Goal: Use online tool/utility: Utilize a website feature to perform a specific function

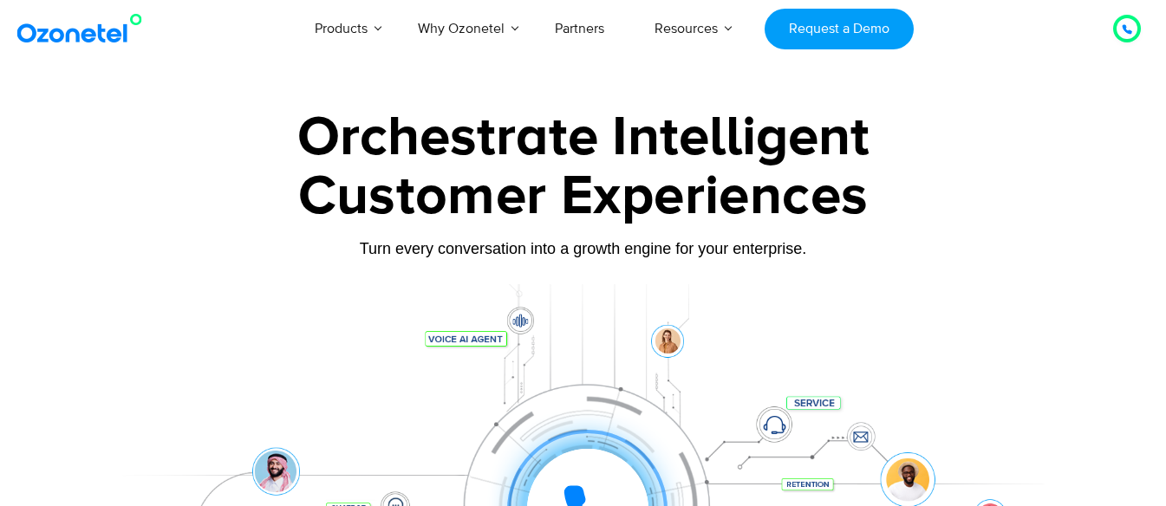
click at [64, 30] on img at bounding box center [83, 28] width 140 height 31
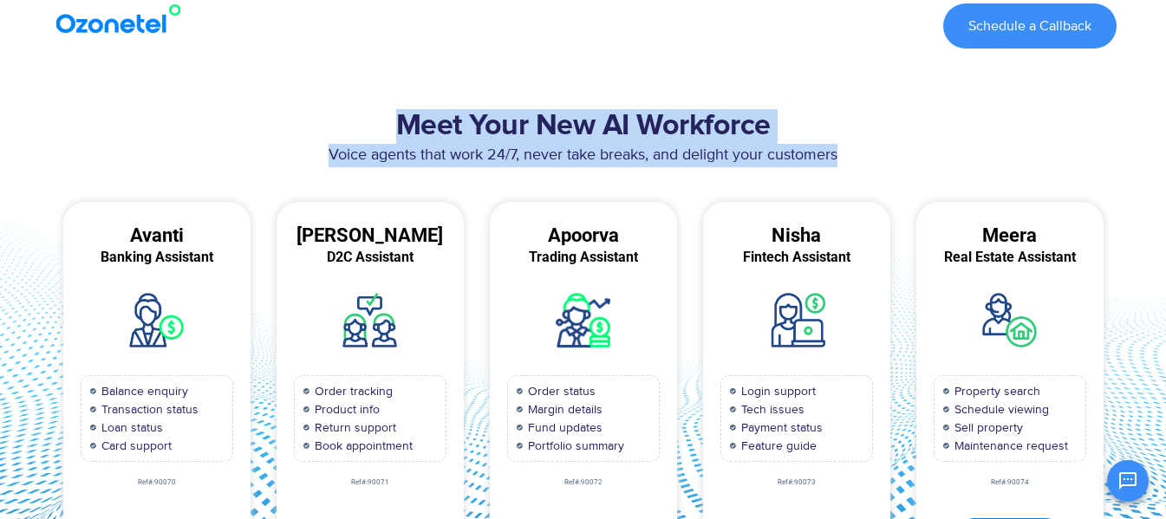
drag, startPoint x: 408, startPoint y: 125, endPoint x: 877, endPoint y: 160, distance: 470.5
click at [877, 160] on div "Meet Your New AI Workforce Voice agents that work 24/7, never take breaks, and …" at bounding box center [584, 346] width 1084 height 491
click at [884, 72] on section "Meet Your New AI Workforce Voice agents that work 24/7, never take breaks, and …" at bounding box center [583, 345] width 1166 height 577
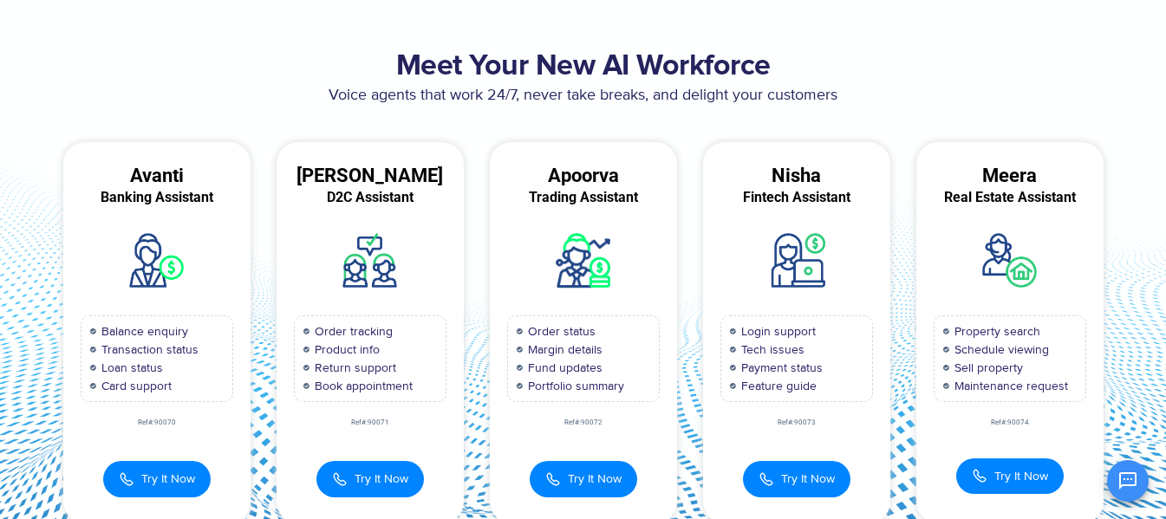
scroll to position [87, 0]
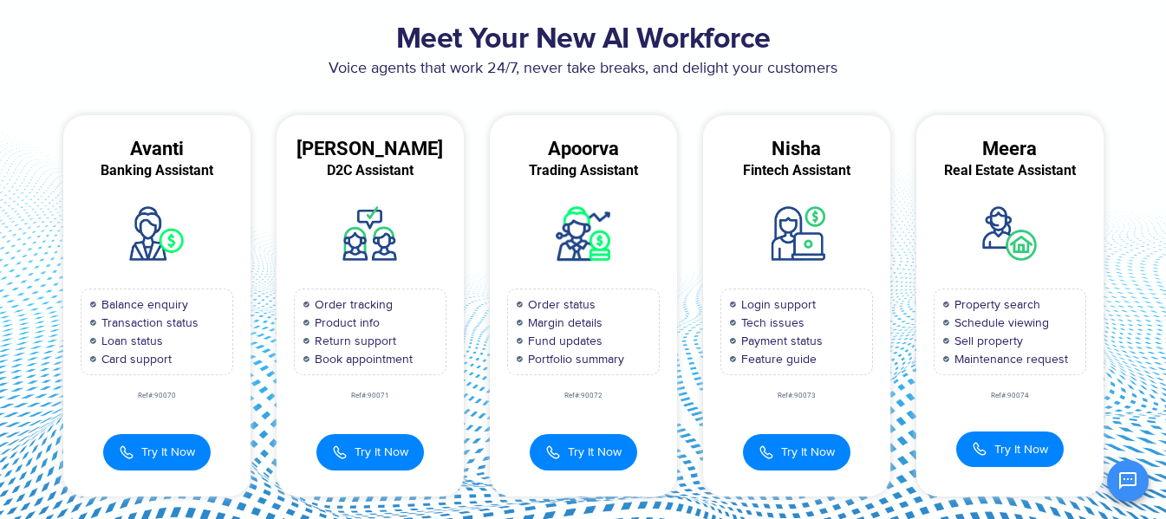
click at [167, 399] on div "Ref#:90070" at bounding box center [156, 396] width 187 height 7
click at [199, 405] on div "Avanti Banking Assistant Balance enquiry Transaction status Loan status Card su…" at bounding box center [156, 305] width 187 height 381
drag, startPoint x: 134, startPoint y: 396, endPoint x: 212, endPoint y: 396, distance: 78.0
click at [212, 396] on div "Ref#:90070" at bounding box center [156, 396] width 187 height 7
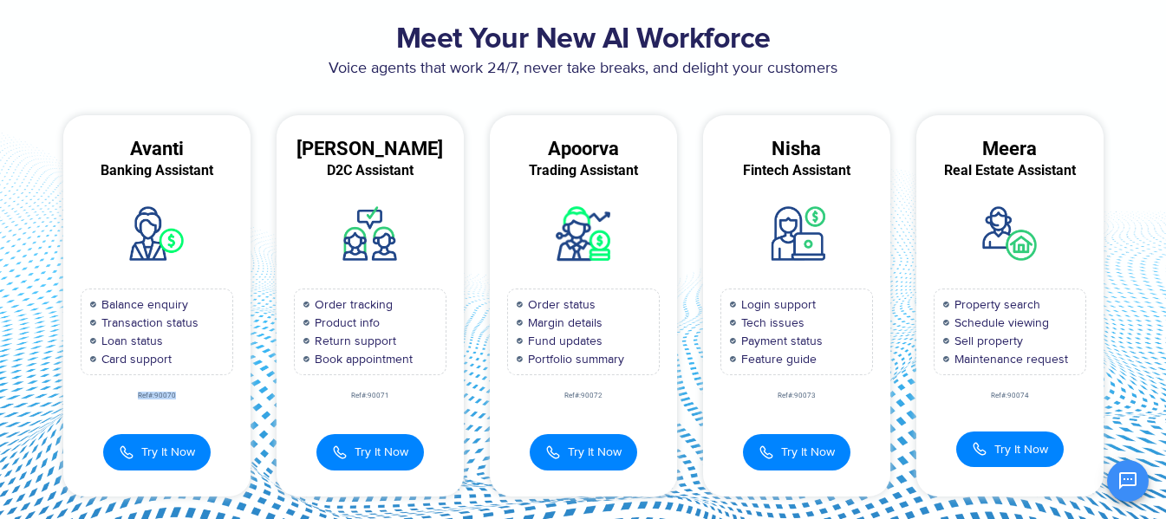
click at [209, 397] on div "Ref#:90070" at bounding box center [156, 396] width 187 height 7
click at [184, 455] on span "Try It Now" at bounding box center [168, 450] width 54 height 18
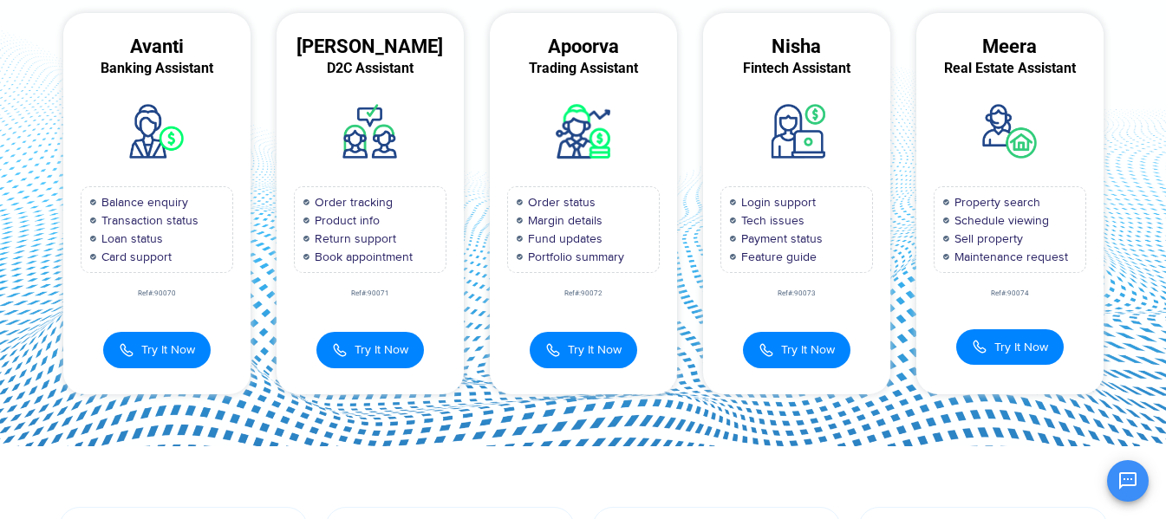
scroll to position [347, 0]
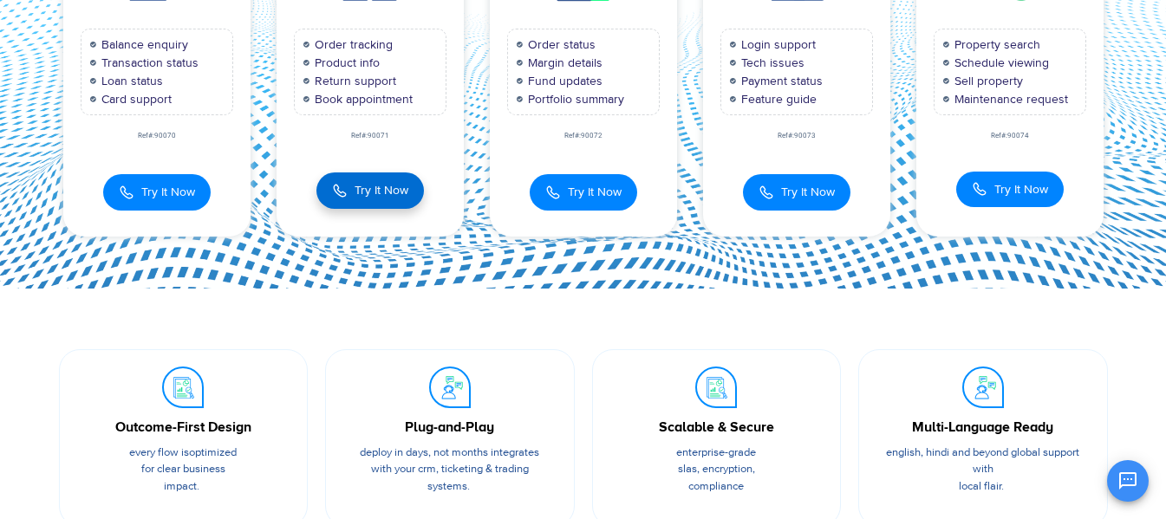
click at [355, 194] on span "Try It Now" at bounding box center [382, 190] width 54 height 18
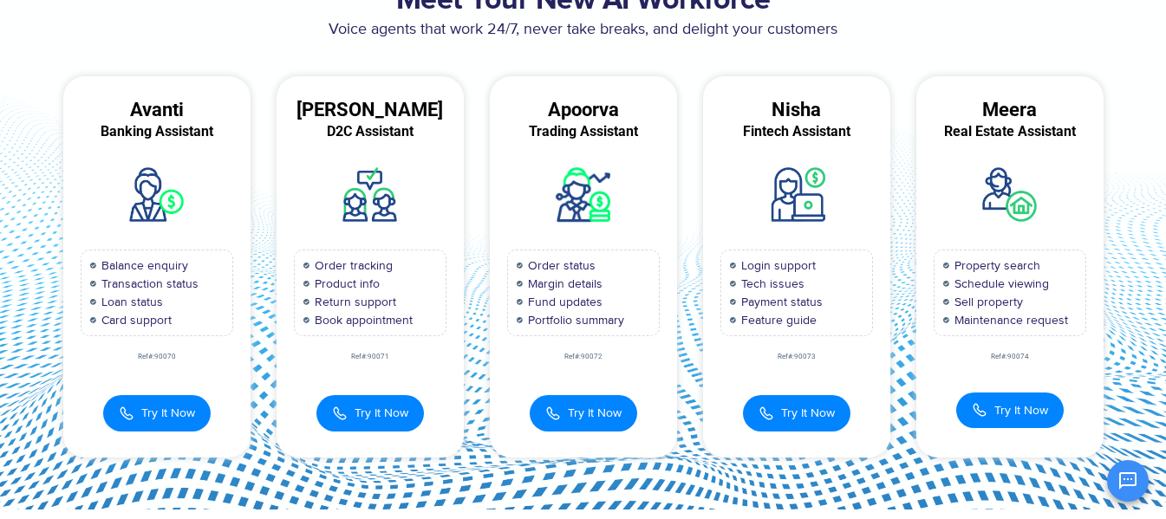
scroll to position [118, 0]
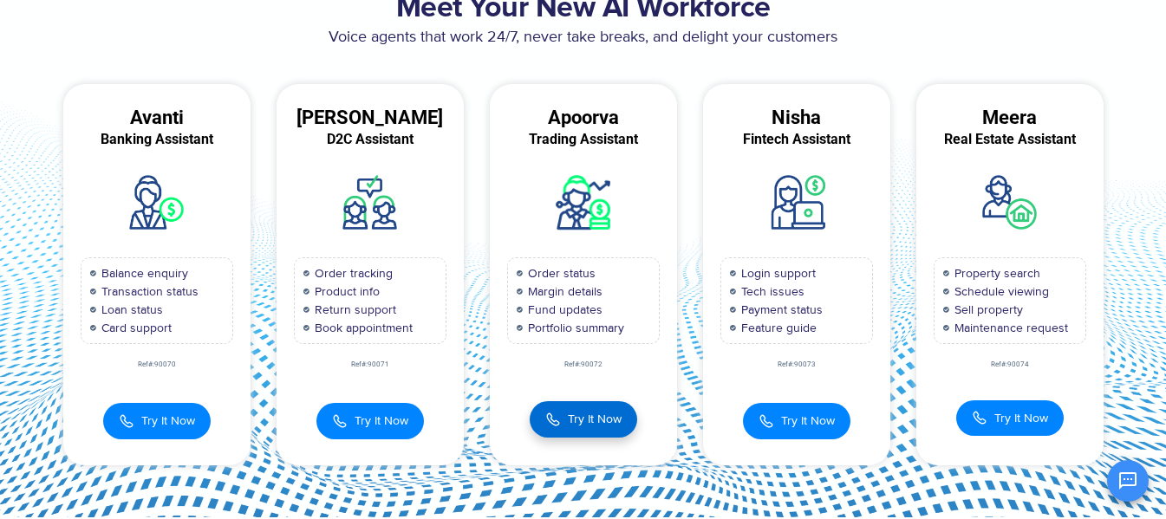
click at [598, 426] on span "Try It Now" at bounding box center [595, 419] width 54 height 18
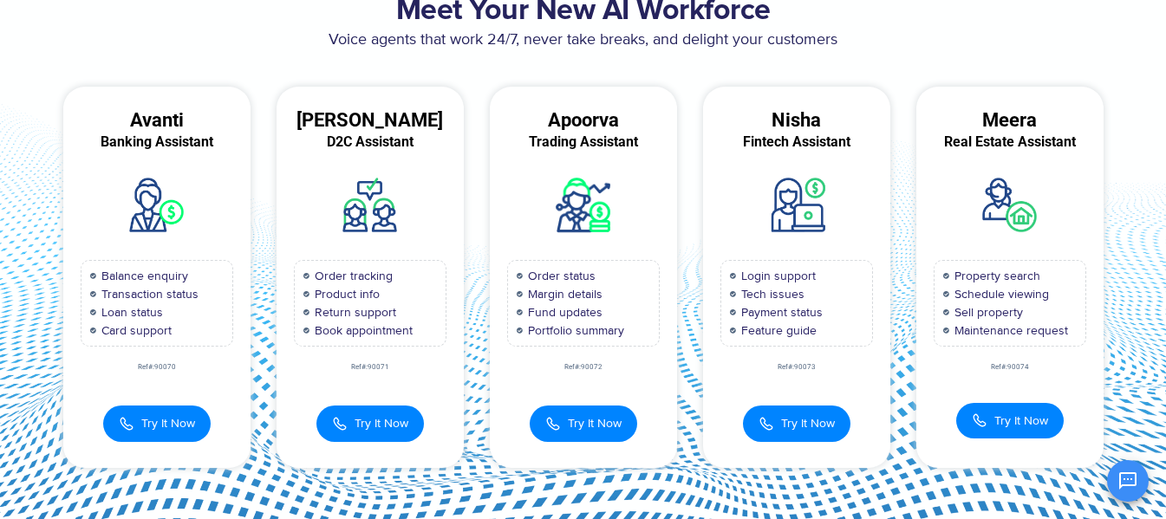
scroll to position [0, 0]
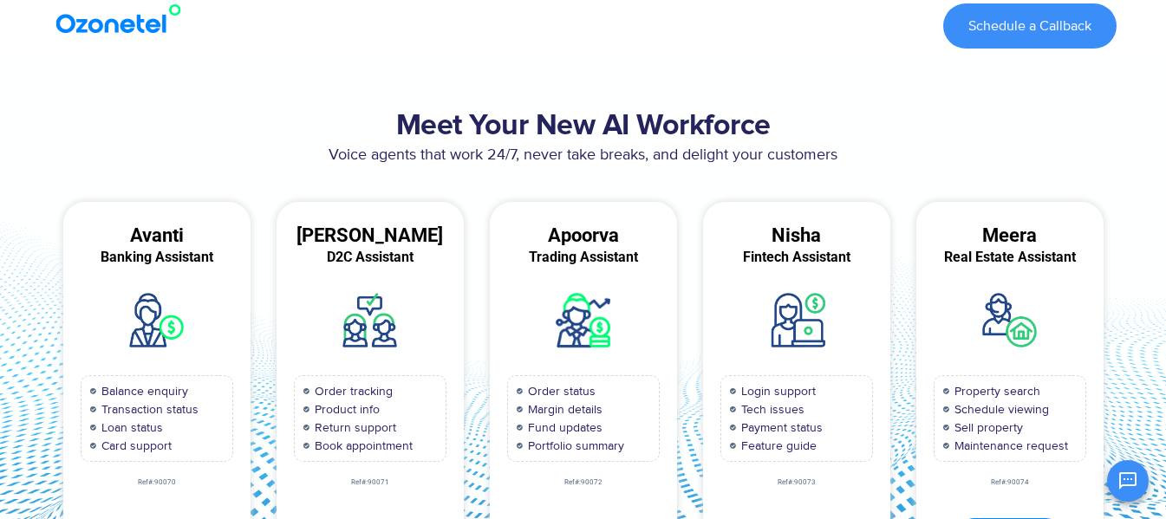
click at [92, 108] on div "Meet Your New AI Workforce Voice agents that work 24/7, never take breaks, and …" at bounding box center [584, 346] width 1084 height 491
click at [114, 26] on img at bounding box center [122, 18] width 140 height 31
drag, startPoint x: 137, startPoint y: 27, endPoint x: 39, endPoint y: 22, distance: 98.1
click at [2, 19] on section "Schedule a Callback" at bounding box center [583, 26] width 1166 height 62
click at [97, 30] on img at bounding box center [122, 18] width 140 height 31
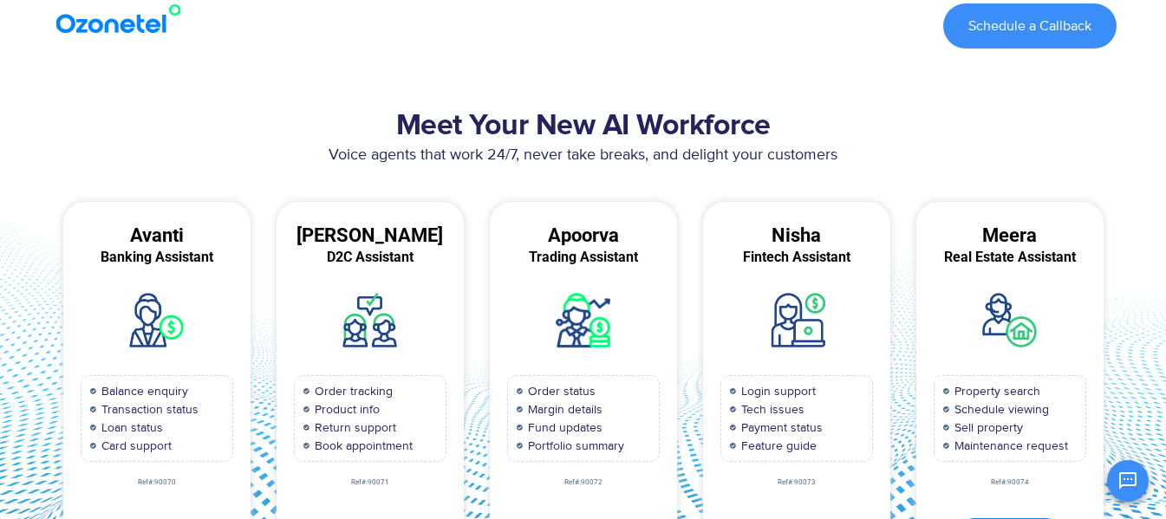
click at [109, 83] on section "Meet Your New AI Workforce Voice agents that work 24/7, never take breaks, and …" at bounding box center [583, 345] width 1166 height 577
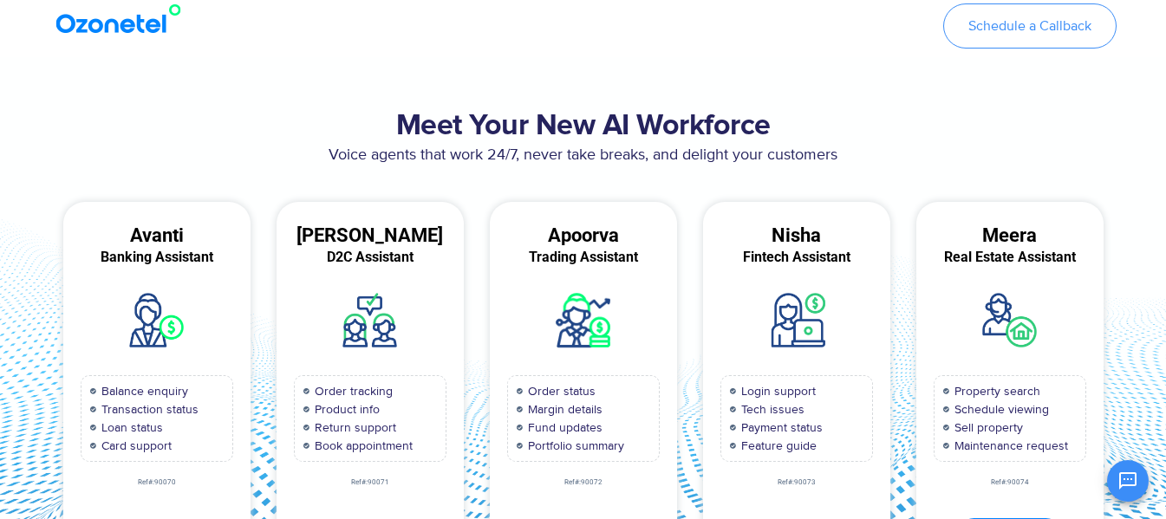
click at [1006, 39] on link "Schedule a Callback" at bounding box center [1029, 25] width 173 height 45
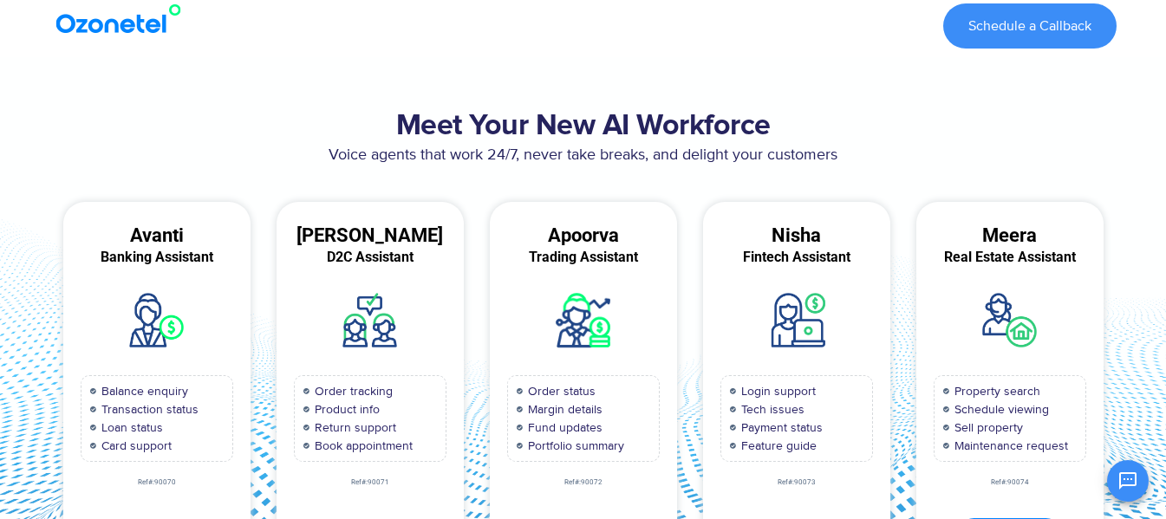
drag, startPoint x: 245, startPoint y: 83, endPoint x: 84, endPoint y: 187, distance: 191.9
click at [75, 173] on div "Voice agents that work 24/7, never take breaks, and delight your customers" at bounding box center [583, 164] width 1067 height 41
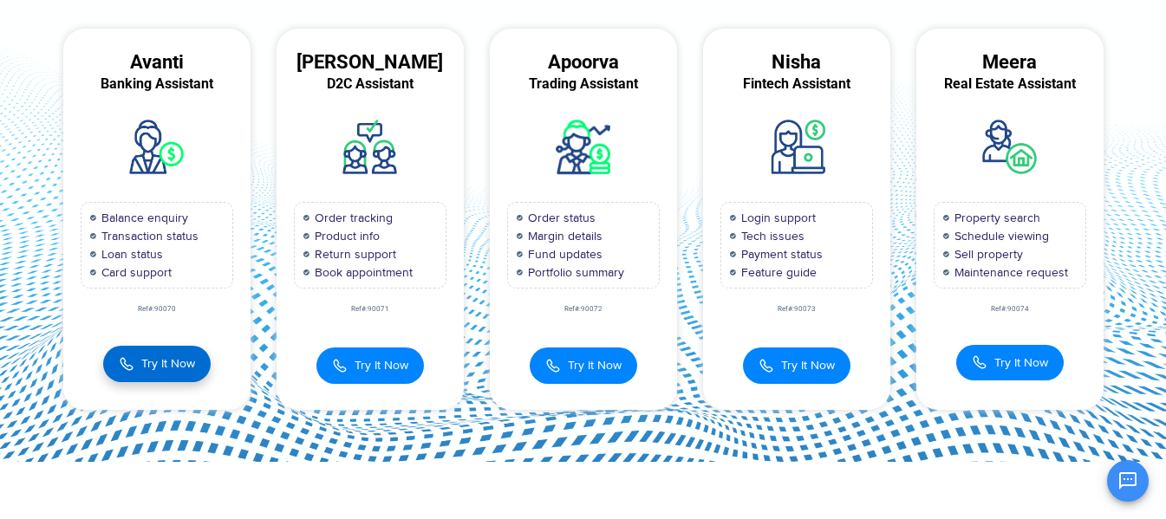
click at [165, 376] on button "Try It Now" at bounding box center [157, 364] width 108 height 36
click at [157, 359] on span "Try It Now" at bounding box center [168, 364] width 54 height 18
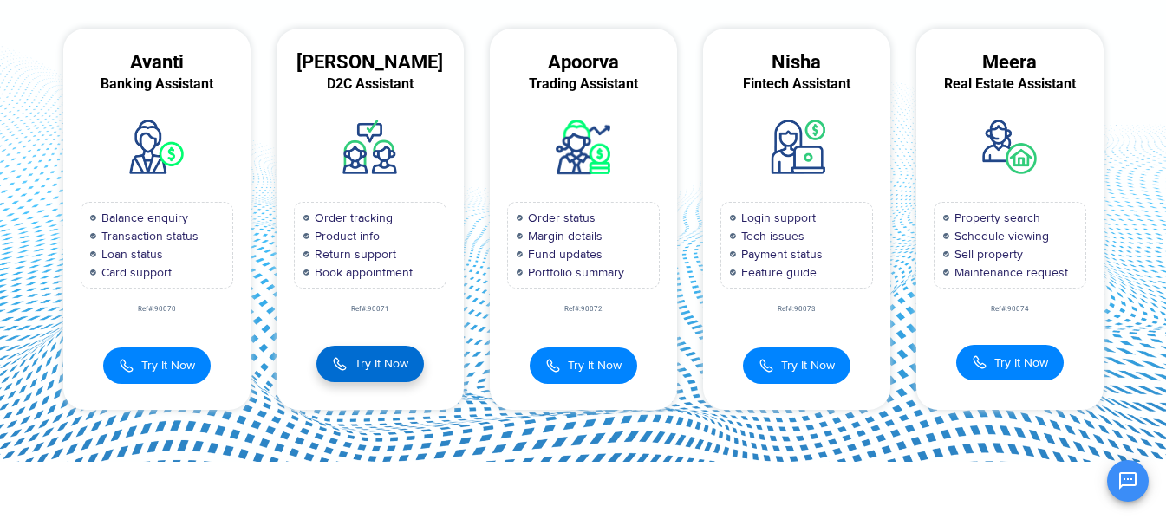
click at [389, 371] on span "Try It Now" at bounding box center [382, 364] width 54 height 18
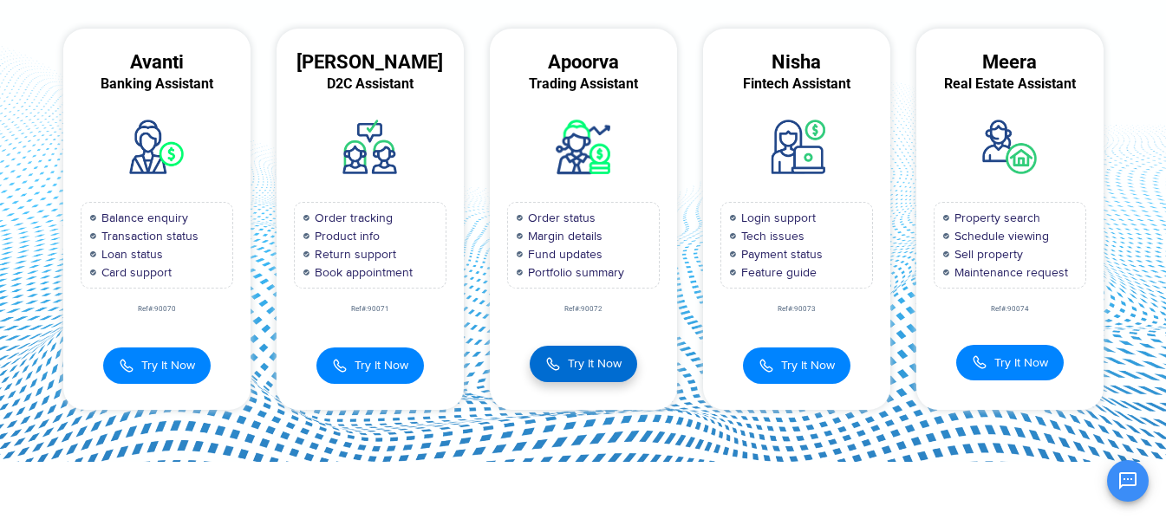
click at [591, 364] on span "Try It Now" at bounding box center [595, 364] width 54 height 18
click at [581, 363] on span "Try It Now" at bounding box center [595, 364] width 54 height 18
click at [596, 362] on span "Try It Now" at bounding box center [595, 364] width 54 height 18
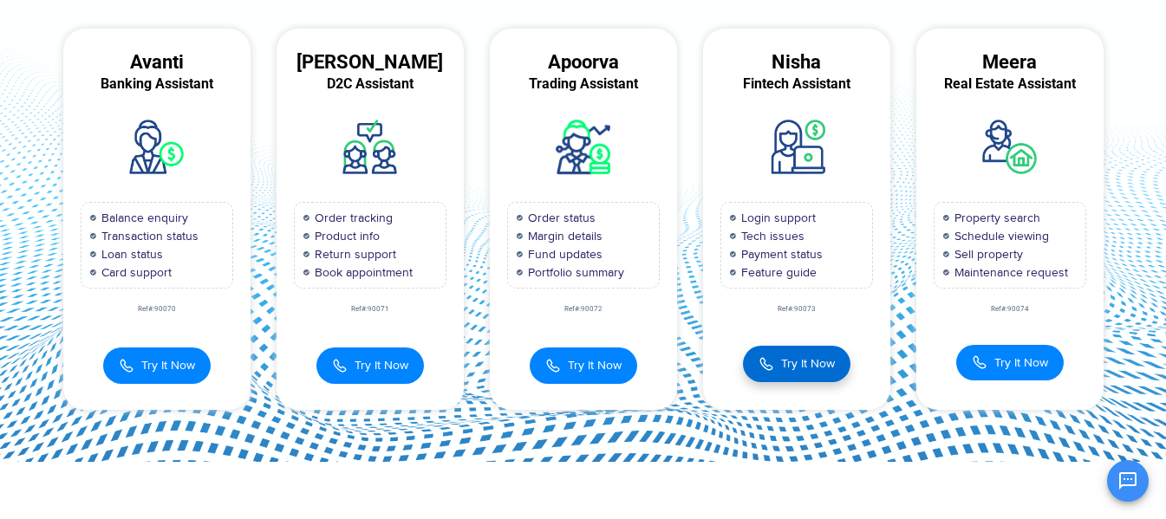
click at [778, 362] on button "Try It Now" at bounding box center [797, 364] width 108 height 36
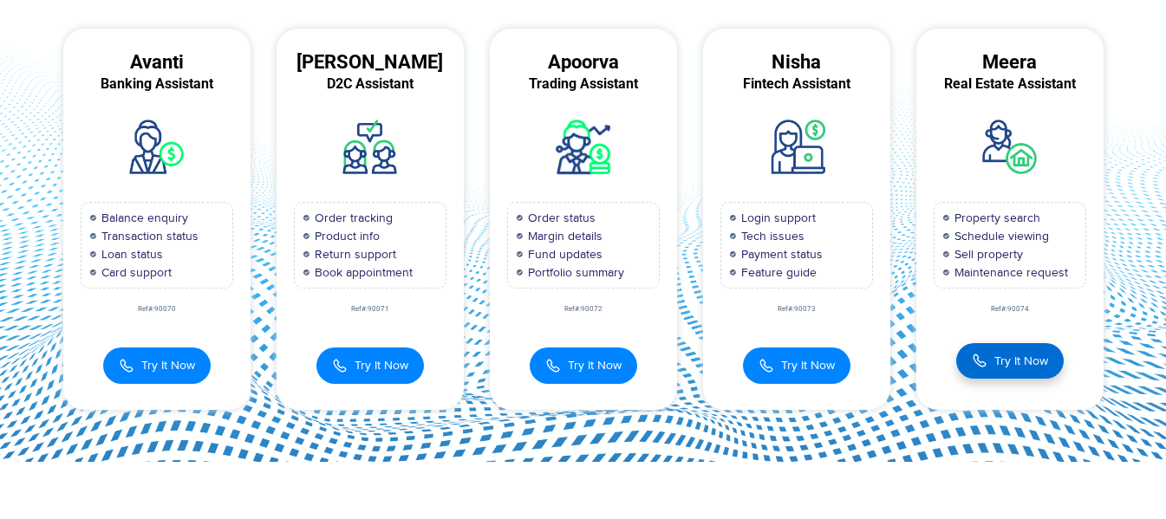
click at [1020, 365] on span "Try It Now" at bounding box center [1022, 361] width 54 height 18
click at [1012, 310] on div "Ref#:90074" at bounding box center [1010, 309] width 187 height 7
click at [66, 29] on div "Avanti Banking Assistant Balance enquiry Transaction status Loan status Card su…" at bounding box center [156, 219] width 213 height 381
